Goal: Navigation & Orientation: Find specific page/section

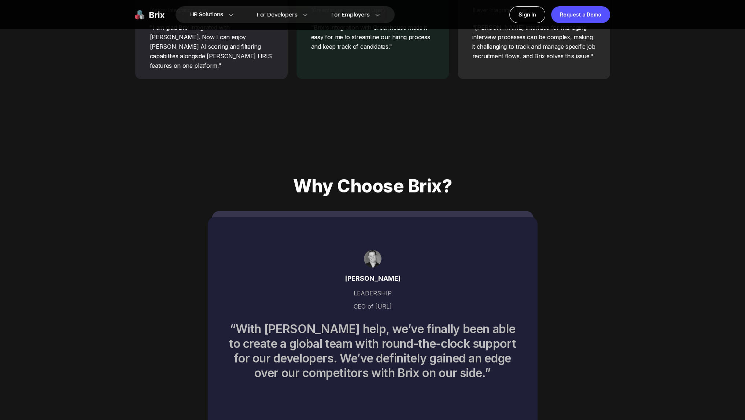
scroll to position [3336, 0]
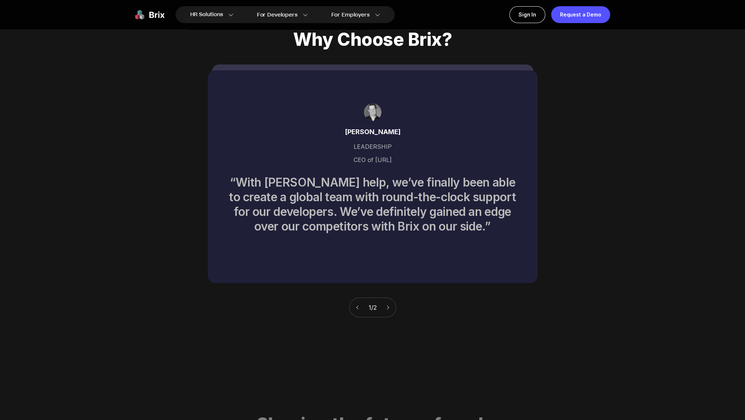
click at [390, 305] on icon at bounding box center [388, 307] width 5 height 5
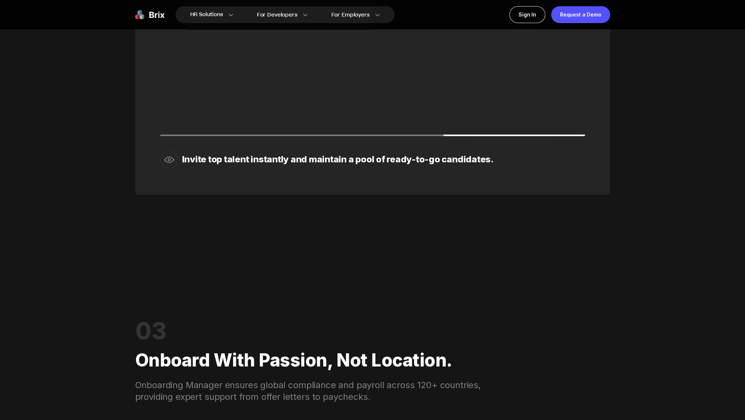
scroll to position [0, 0]
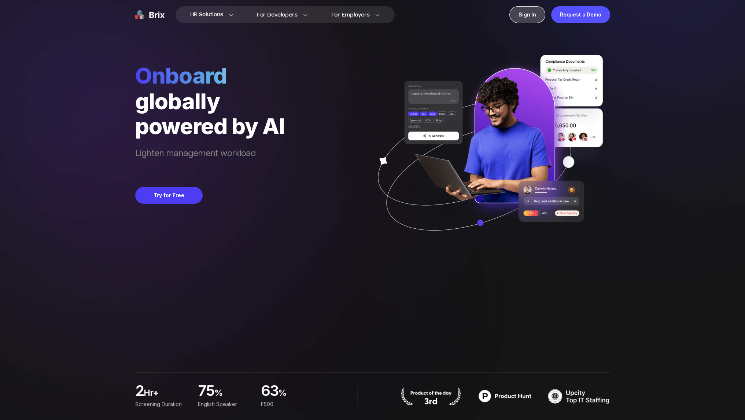
click at [543, 16] on div "Sign In" at bounding box center [528, 14] width 36 height 17
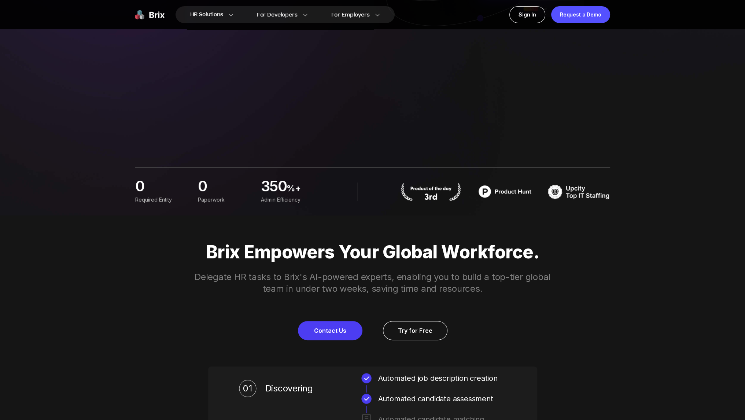
scroll to position [183, 0]
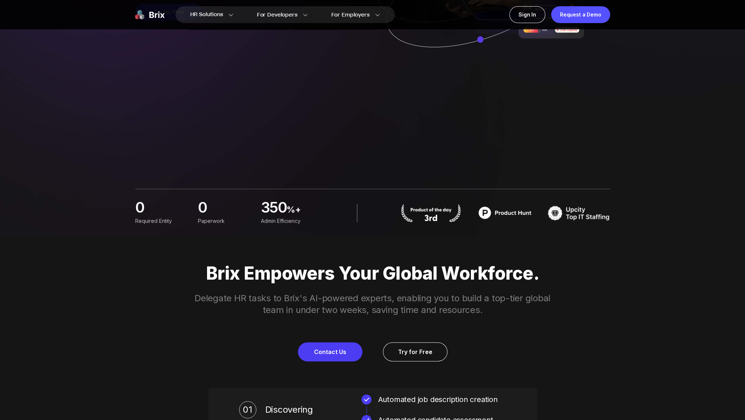
click at [430, 216] on img at bounding box center [431, 213] width 62 height 18
click at [408, 248] on div "Brix Empowers Your Global Workforce. Delegate HR tasks to Brix's AI-powered exp…" at bounding box center [373, 409] width 528 height 345
click at [517, 220] on img at bounding box center [505, 213] width 62 height 18
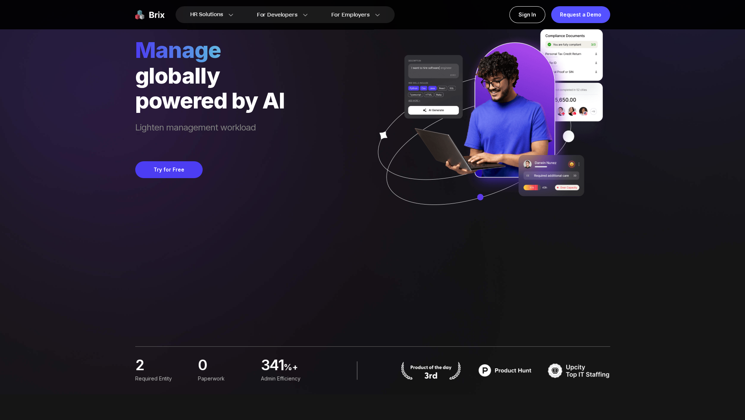
scroll to position [0, 0]
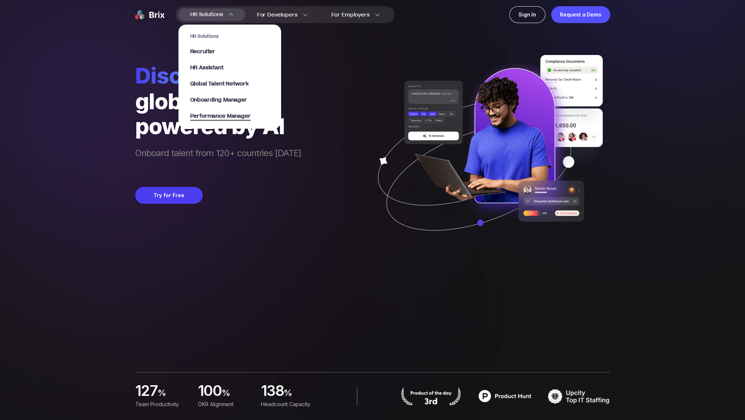
click at [228, 115] on span "Performance Manager" at bounding box center [220, 116] width 60 height 8
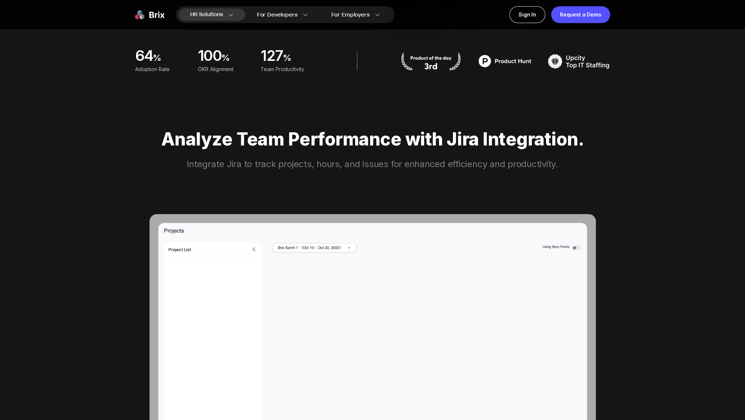
scroll to position [330, 0]
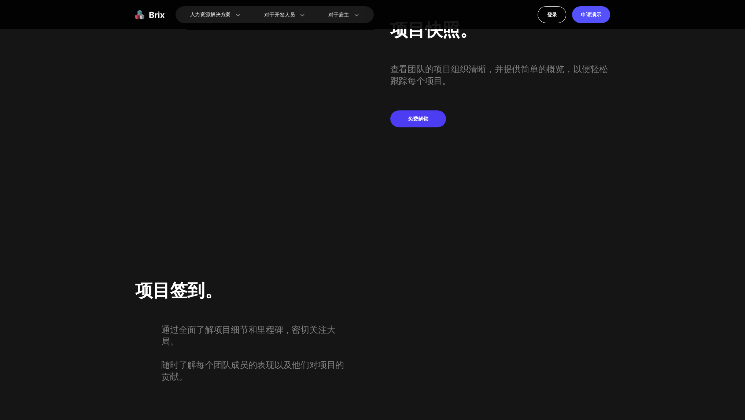
scroll to position [1246, 0]
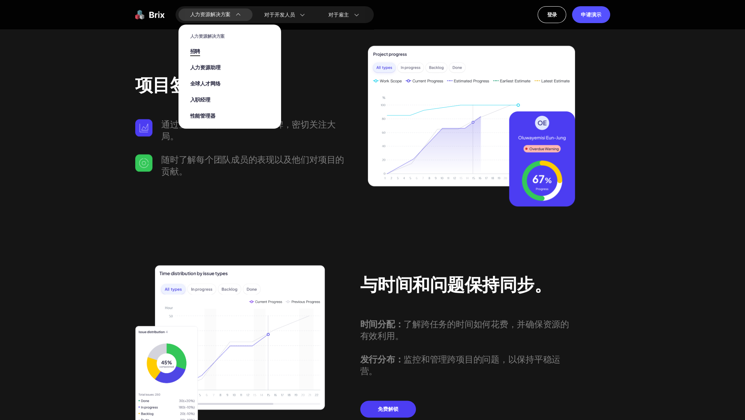
click at [195, 50] on font "招聘" at bounding box center [195, 52] width 10 height 8
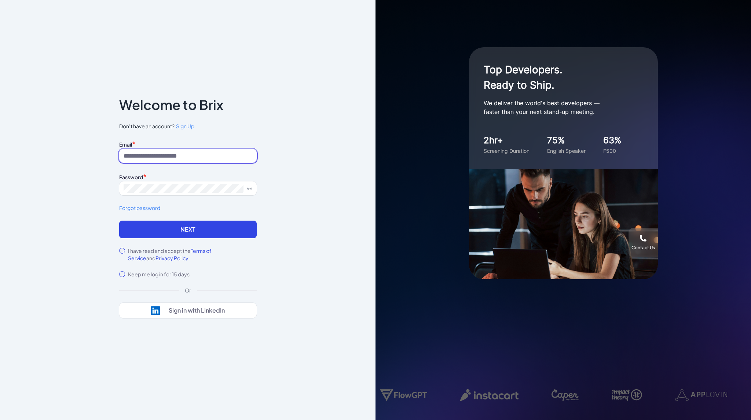
click at [198, 155] on input at bounding box center [187, 156] width 137 height 14
click at [167, 194] on span at bounding box center [187, 188] width 137 height 14
click at [590, 161] on div "Top Developers. Ready to Ship. We deliver the world's best developers — faster …" at bounding box center [563, 108] width 189 height 122
click at [560, 171] on div at bounding box center [563, 224] width 189 height 110
click at [502, 258] on div at bounding box center [563, 224] width 189 height 110
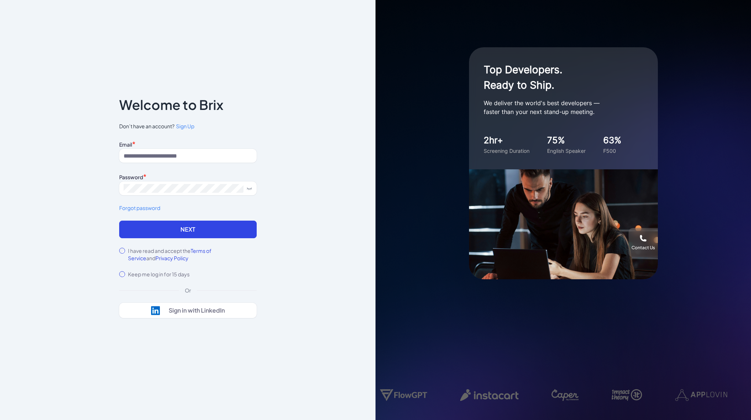
click at [580, 306] on div "Top Developers. Ready to Ship. We deliver the world's best developers — faster …" at bounding box center [562, 210] width 375 height 420
click at [243, 190] on span at bounding box center [247, 188] width 9 height 6
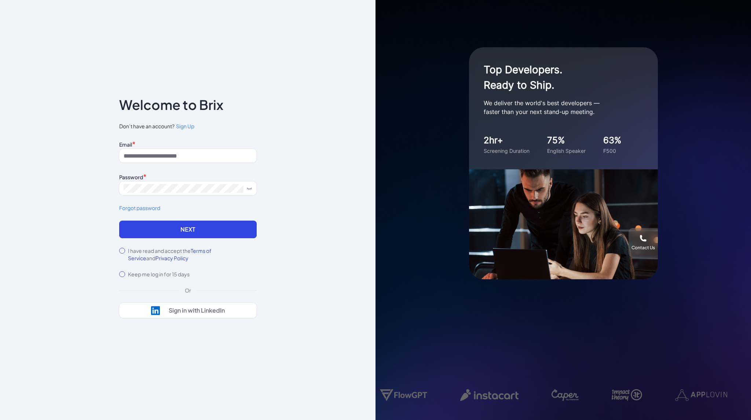
click at [314, 181] on div "Notice To proceed, please agree to the Terms of Service and Privary Policy . Ca…" at bounding box center [187, 210] width 375 height 420
click at [193, 82] on div "Notice To proceed, please agree to the Terms of Service and Privary Policy . Ca…" at bounding box center [187, 210] width 161 height 269
